Goal: Find specific page/section: Find specific page/section

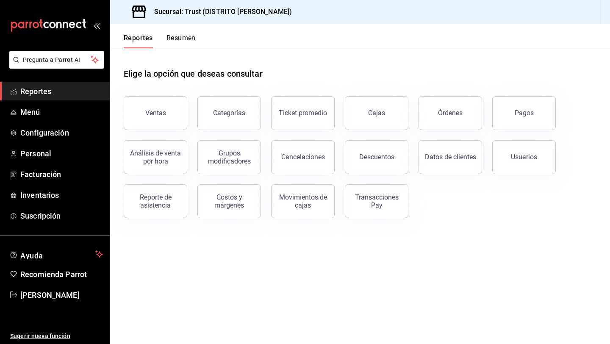
click at [196, 36] on header "Reportes Resumen" at bounding box center [360, 36] width 500 height 25
click at [184, 37] on button "Resumen" at bounding box center [180, 41] width 29 height 14
